Goal: Transaction & Acquisition: Purchase product/service

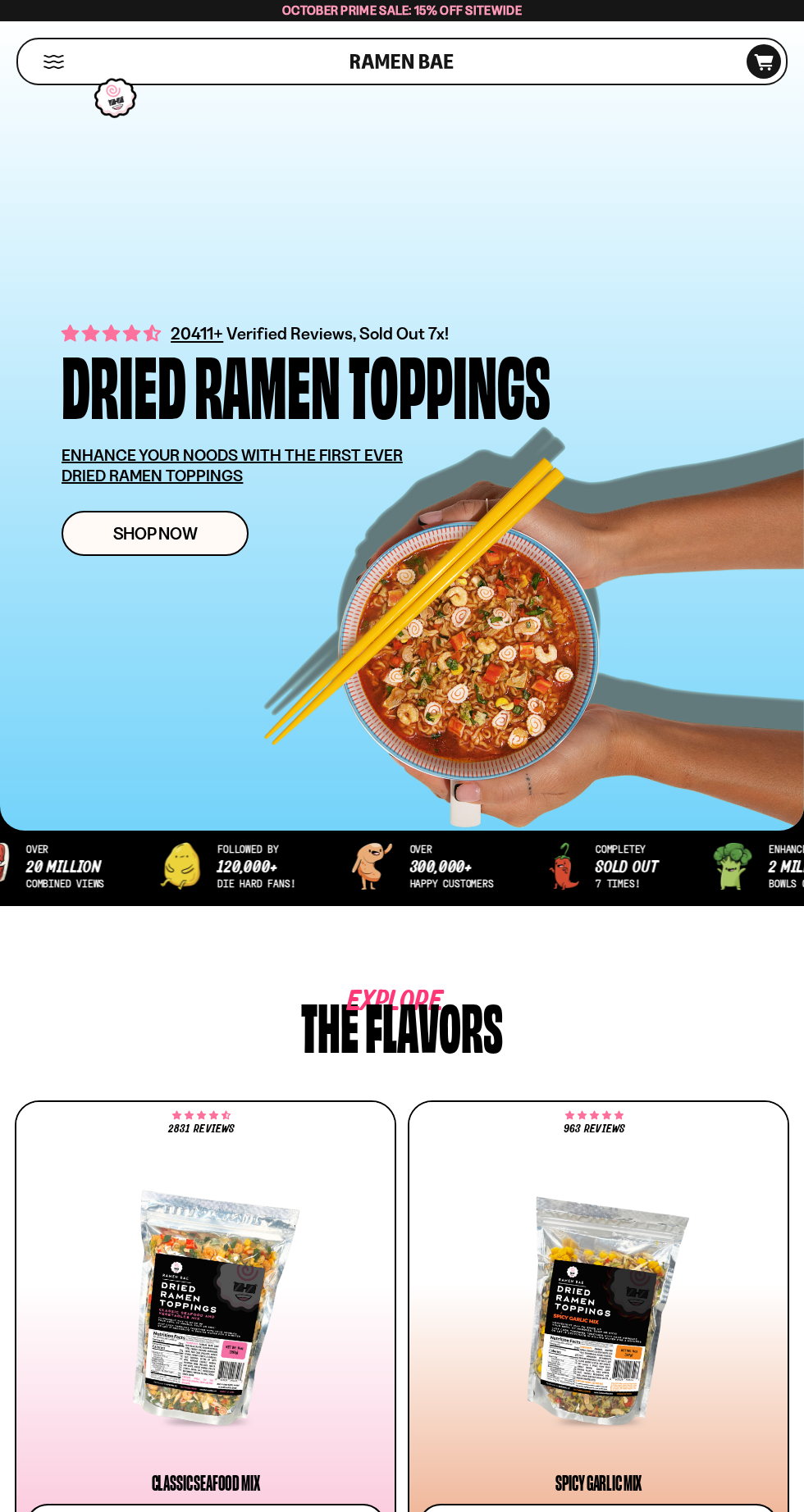
click at [751, 80] on div "Cart D0381C2F-513E-4F90-8A41-6F0A75DCBAAA" at bounding box center [751, 61] width 59 height 44
click at [745, 80] on div "Cart D0381C2F-513E-4F90-8A41-6F0A75DCBAAA" at bounding box center [751, 61] width 59 height 44
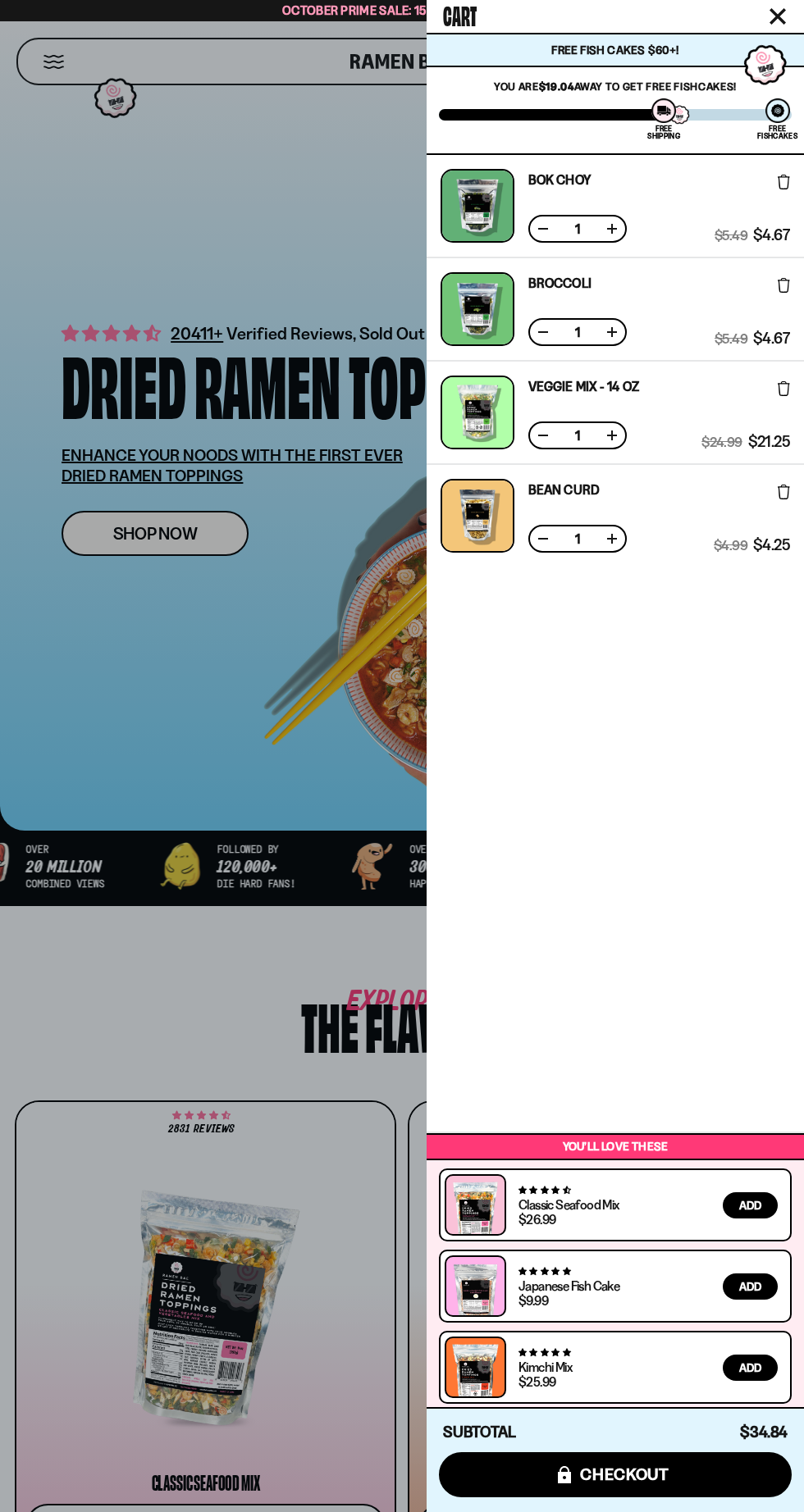
click at [612, 538] on button at bounding box center [611, 538] width 16 height 16
click at [144, 244] on div at bounding box center [402, 756] width 804 height 1512
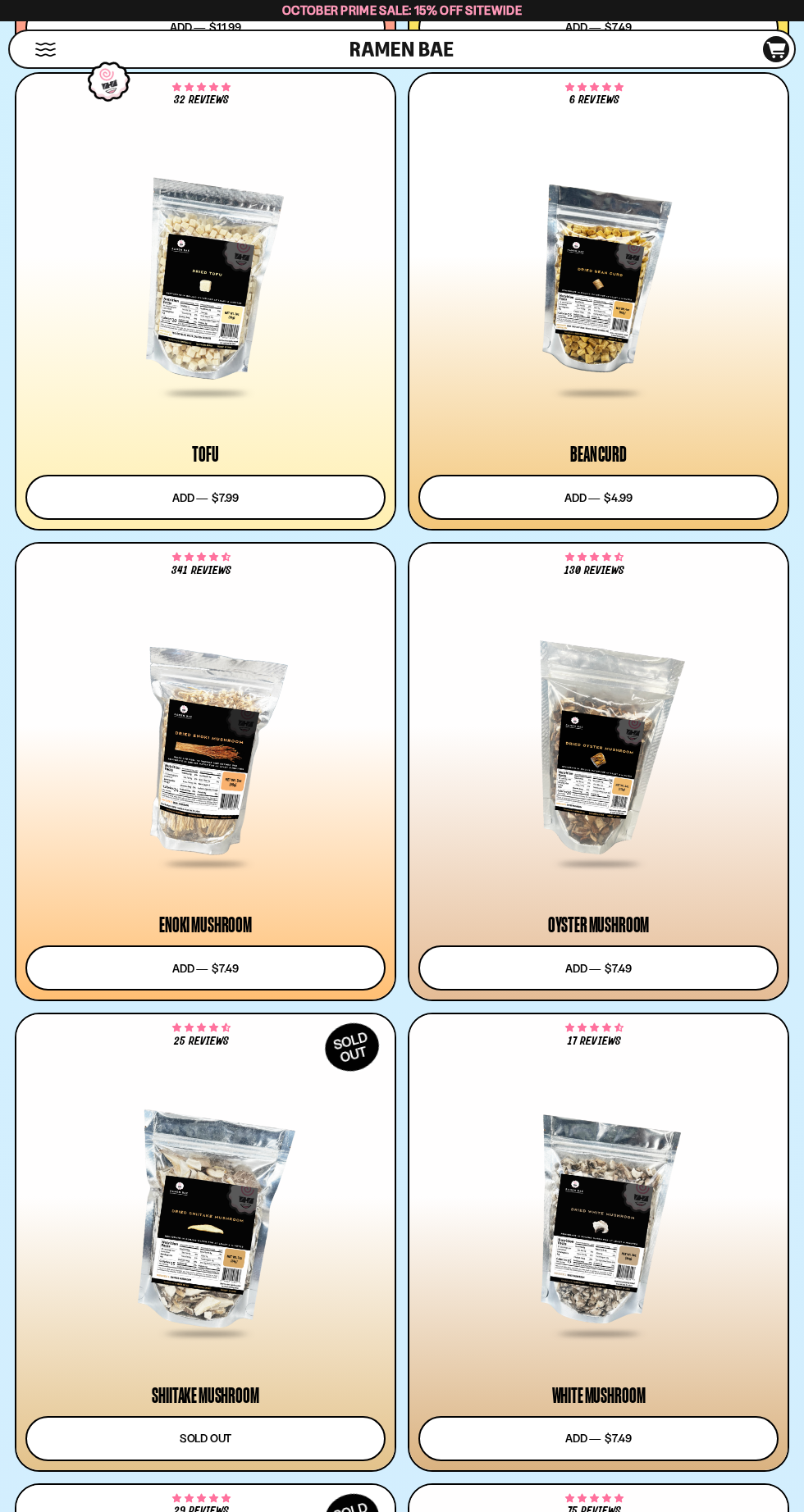
scroll to position [4322, 0]
click at [190, 972] on button "Add to cart Add ― Regular price $7.49 Regular price Sale price $7.49 Unit price…" at bounding box center [205, 967] width 378 height 47
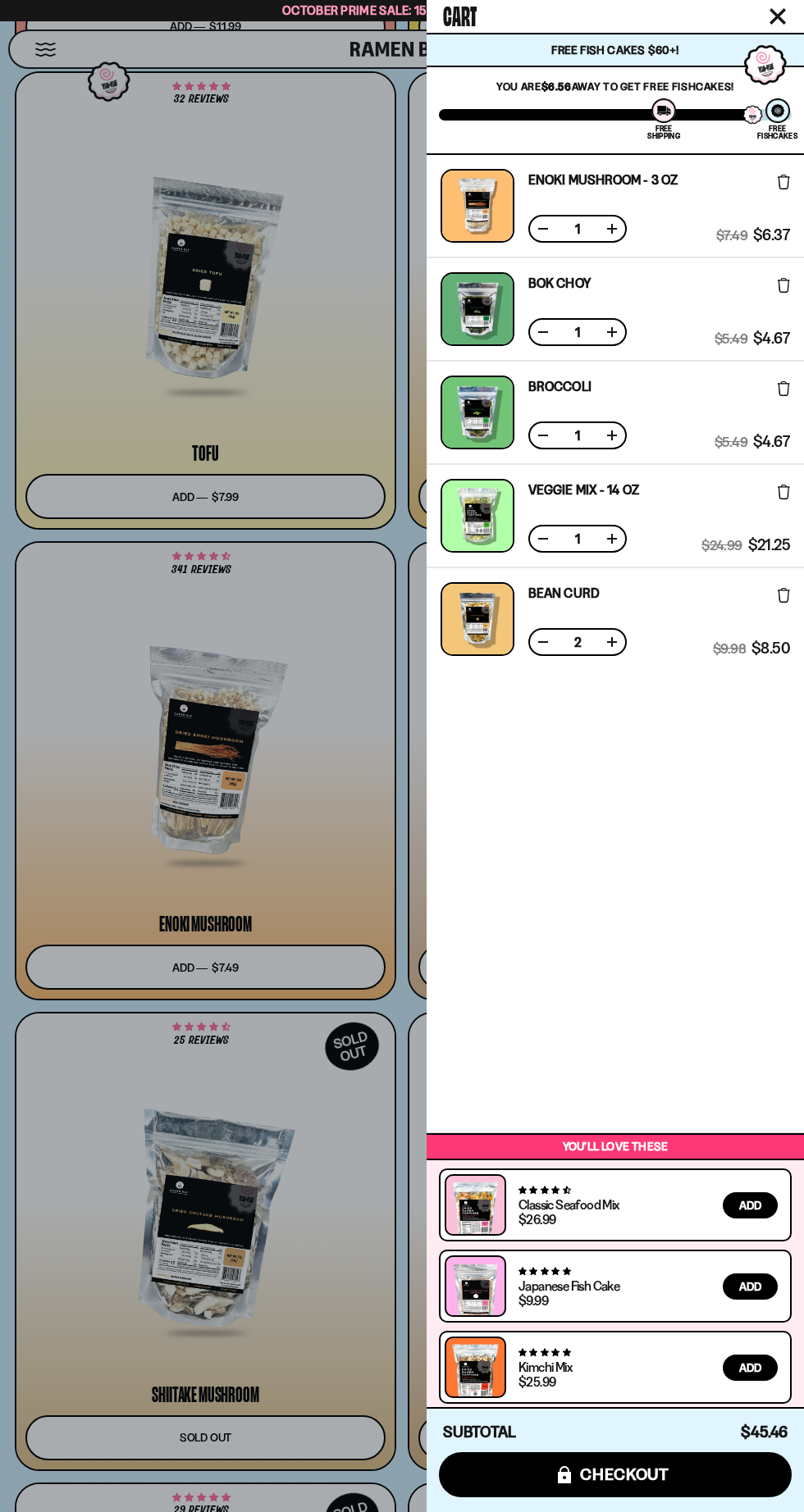
click at [127, 813] on div at bounding box center [402, 756] width 804 height 1512
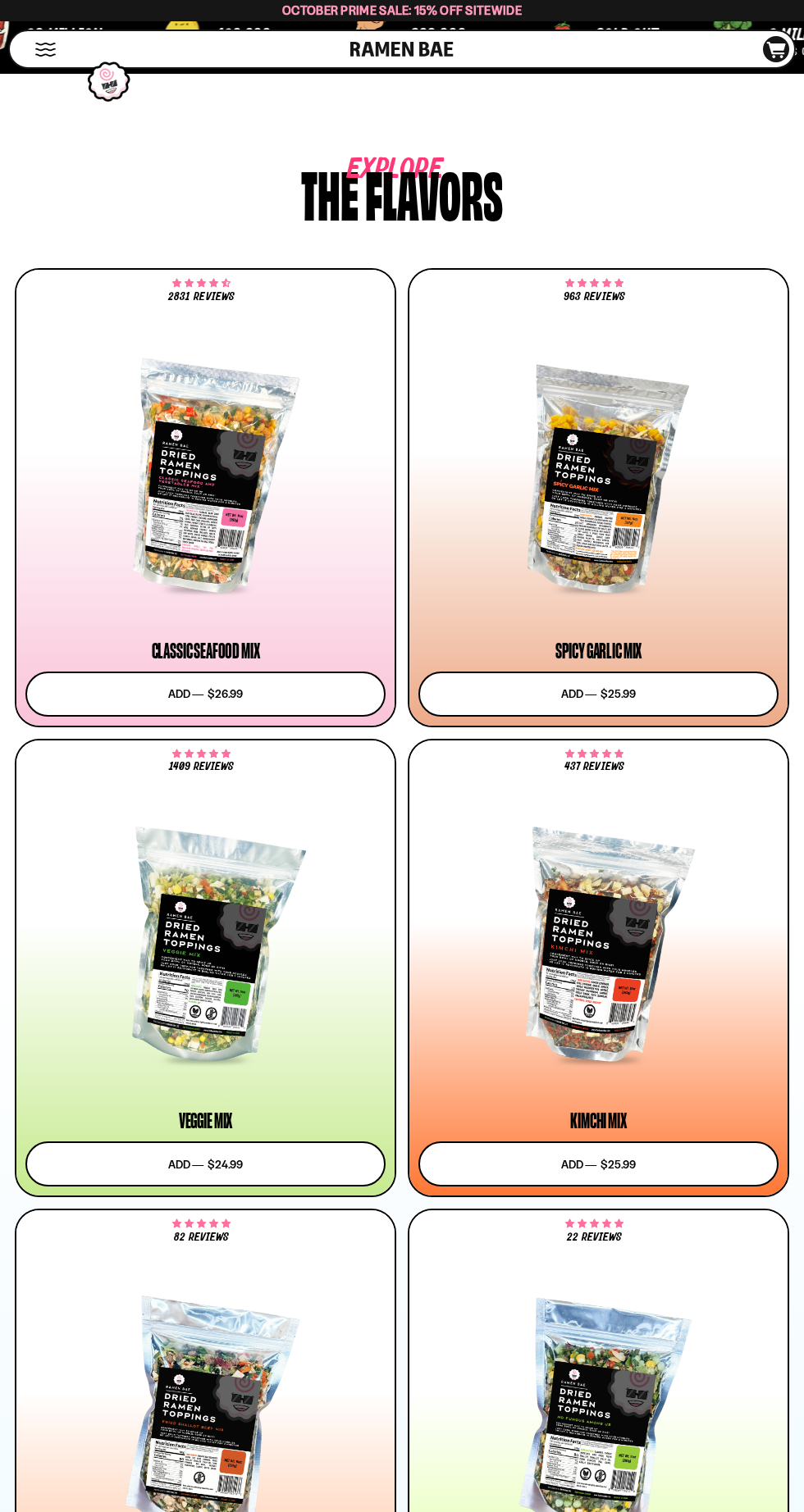
scroll to position [826, 0]
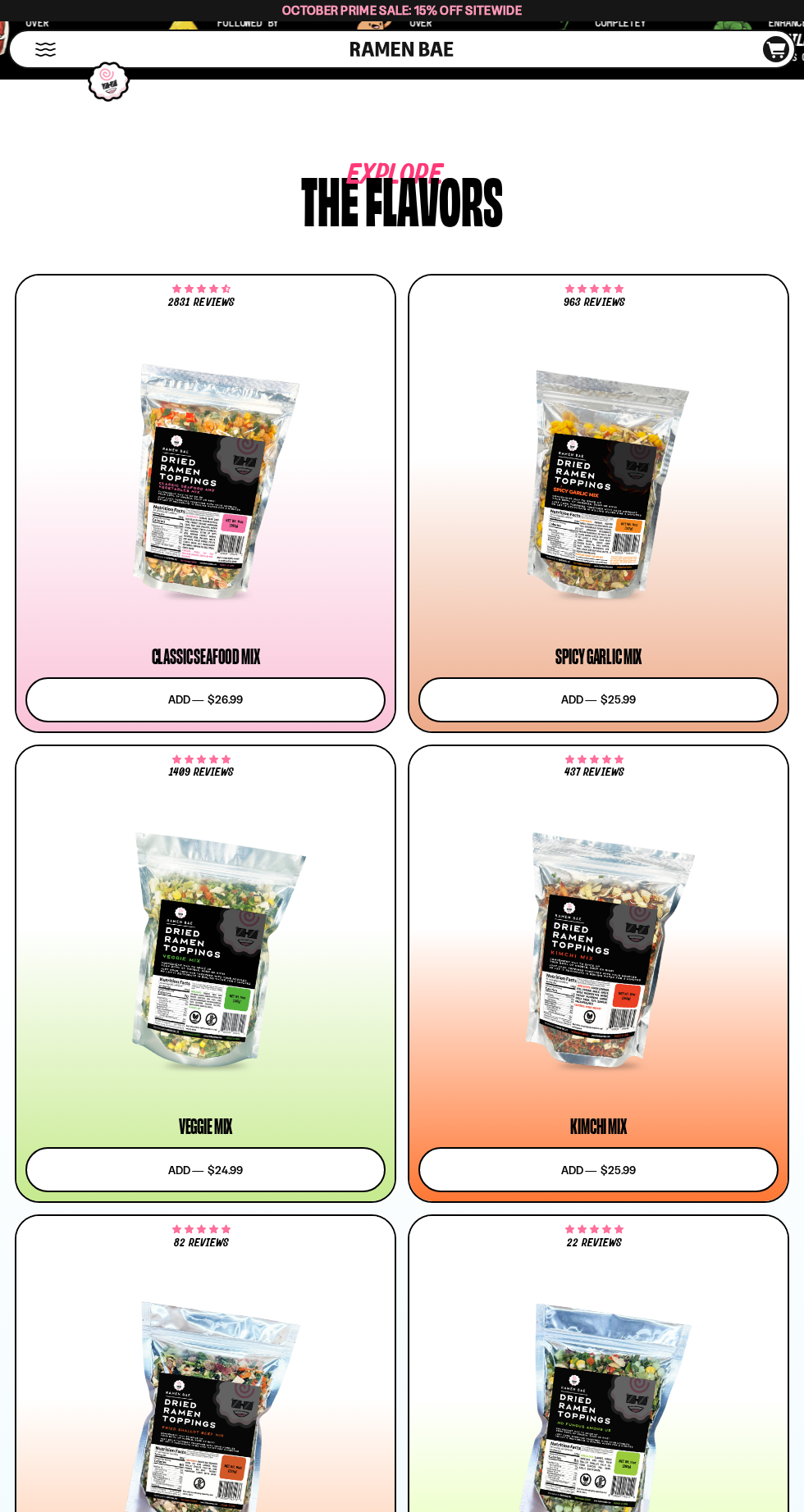
click at [771, 52] on icon "D0381C2F-513E-4F90-8A41-6F0A75DCBAAA" at bounding box center [776, 50] width 44 height 16
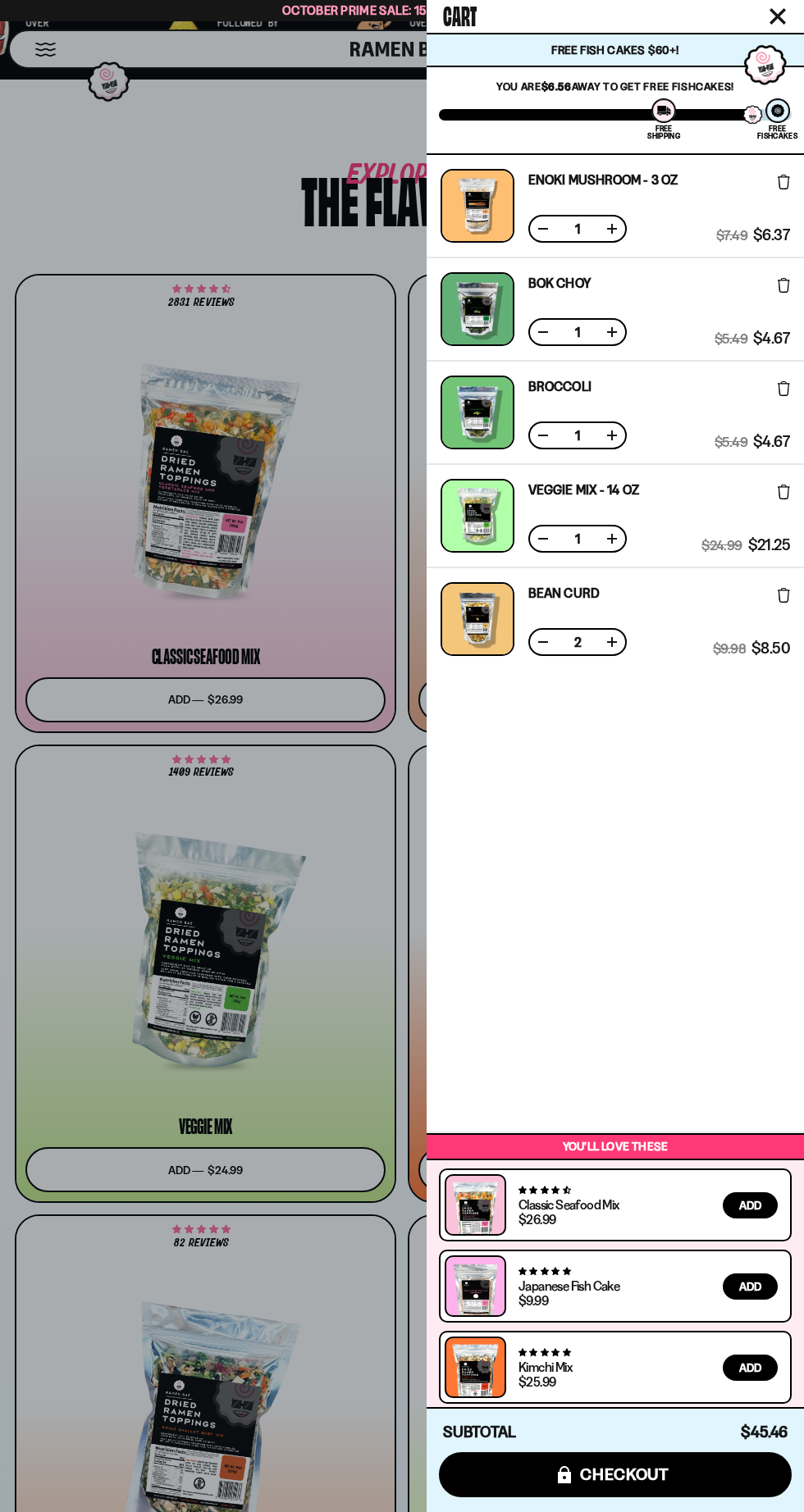
click at [542, 640] on button at bounding box center [543, 642] width 16 height 16
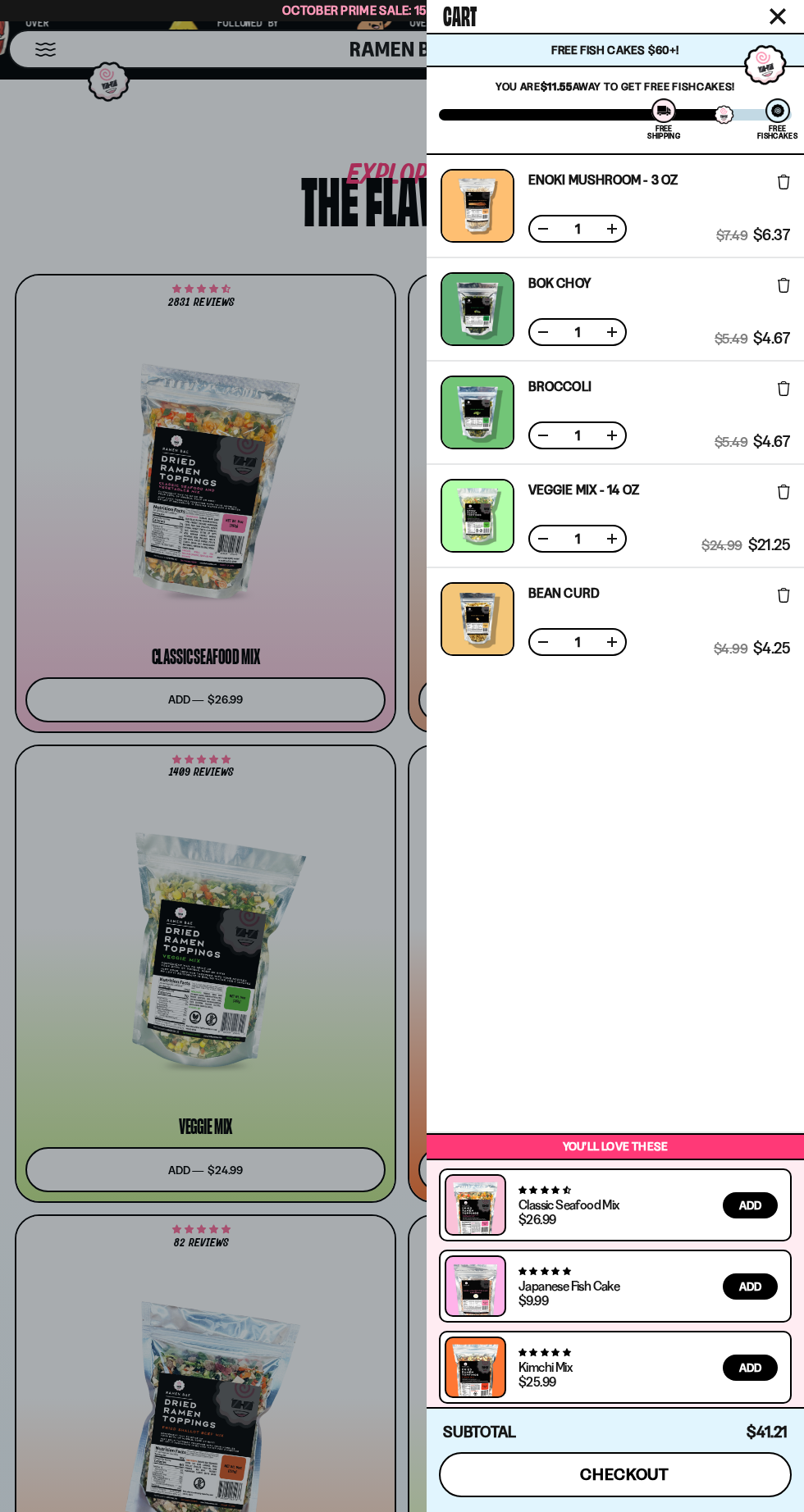
click at [534, 1487] on button "icons8-lock checkout" at bounding box center [614, 1475] width 352 height 45
